Goal: Check status: Check status

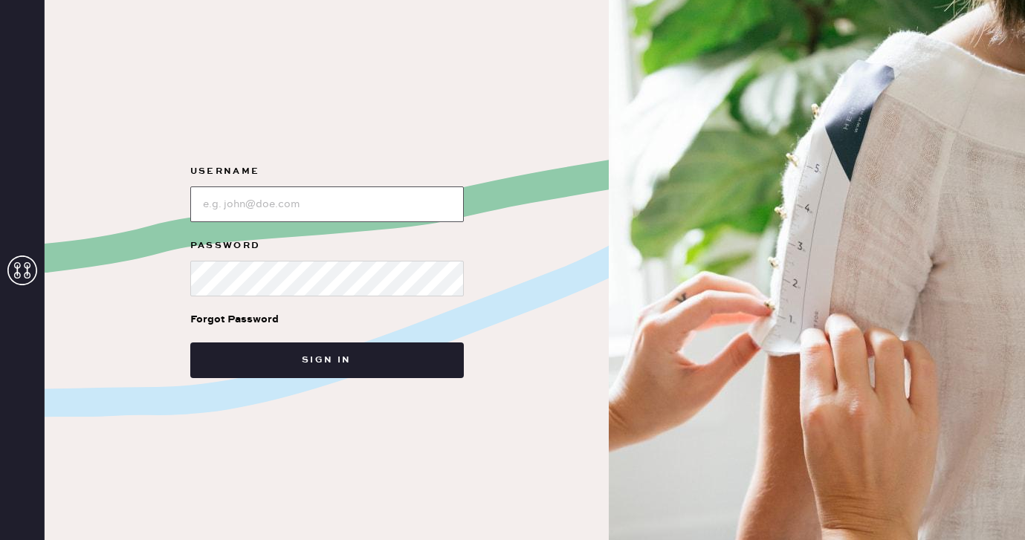
click at [332, 201] on input "loginName" at bounding box center [327, 205] width 274 height 36
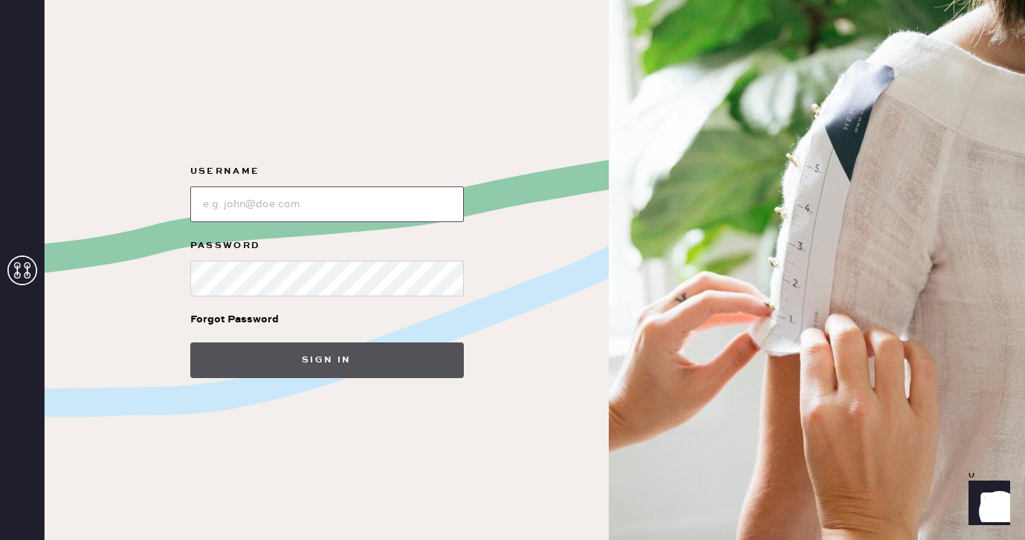
type input "[EMAIL_ADDRESS][DOMAIN_NAME]"
click at [323, 352] on button "Sign in" at bounding box center [327, 361] width 274 height 36
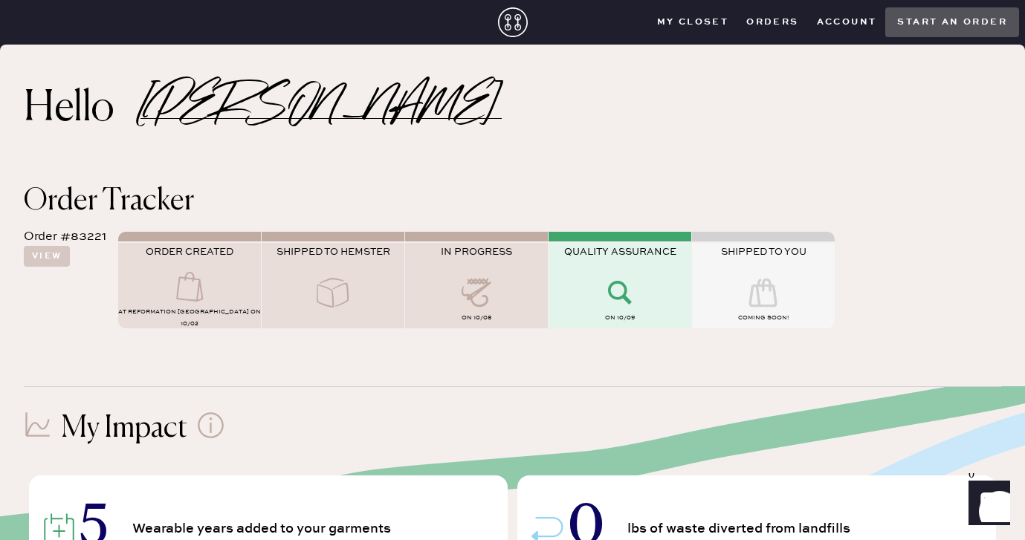
click at [195, 294] on icon at bounding box center [189, 287] width 59 height 30
click at [45, 256] on button "View" at bounding box center [47, 256] width 46 height 21
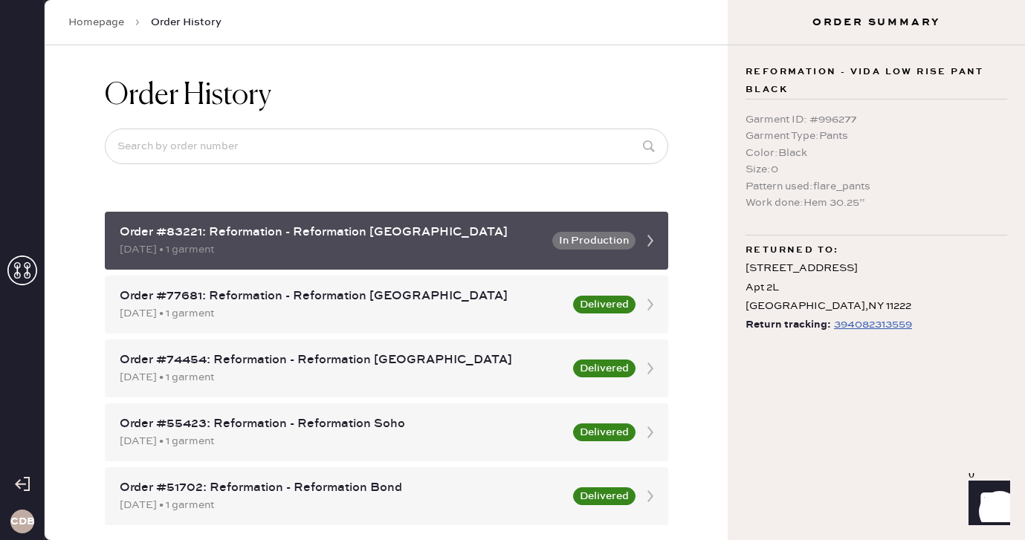
click at [275, 236] on div "Order #83221: Reformation - Reformation [GEOGRAPHIC_DATA]" at bounding box center [332, 233] width 424 height 18
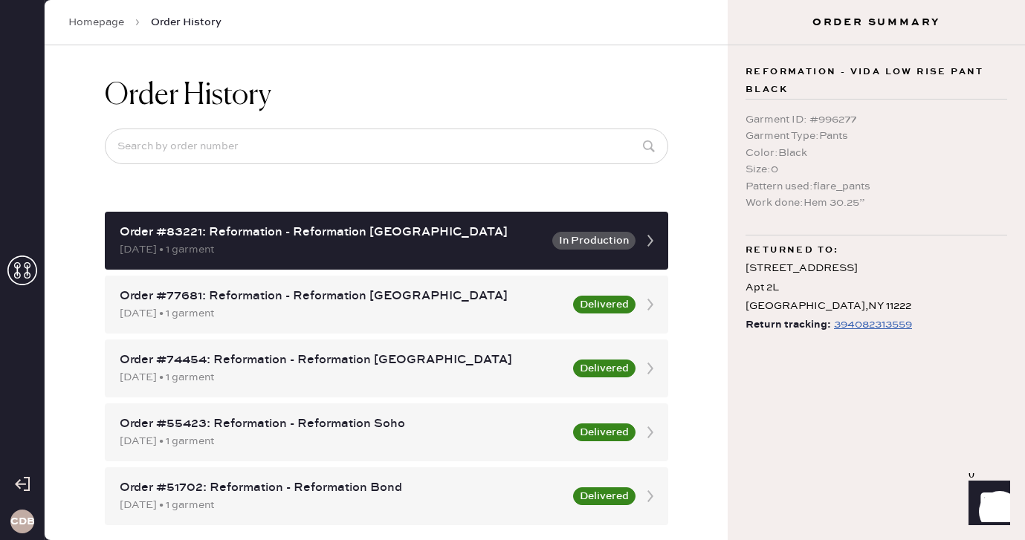
click at [858, 324] on div "394082313559" at bounding box center [873, 325] width 78 height 18
